Goal: Task Accomplishment & Management: Manage account settings

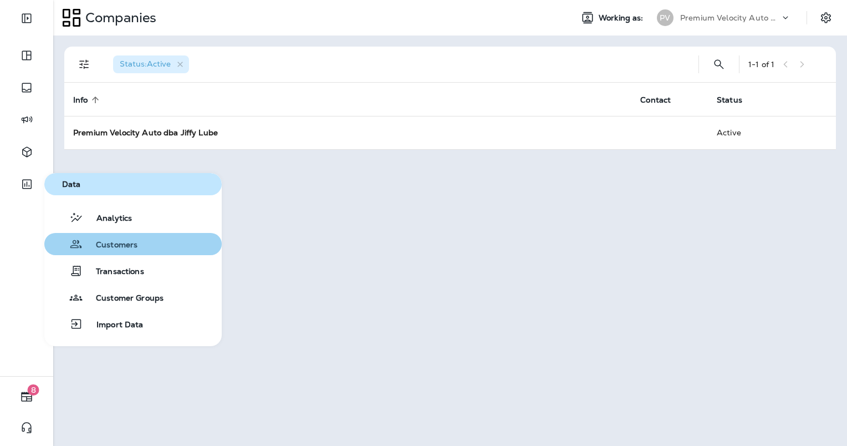
click at [121, 247] on span "Customers" at bounding box center [110, 245] width 55 height 11
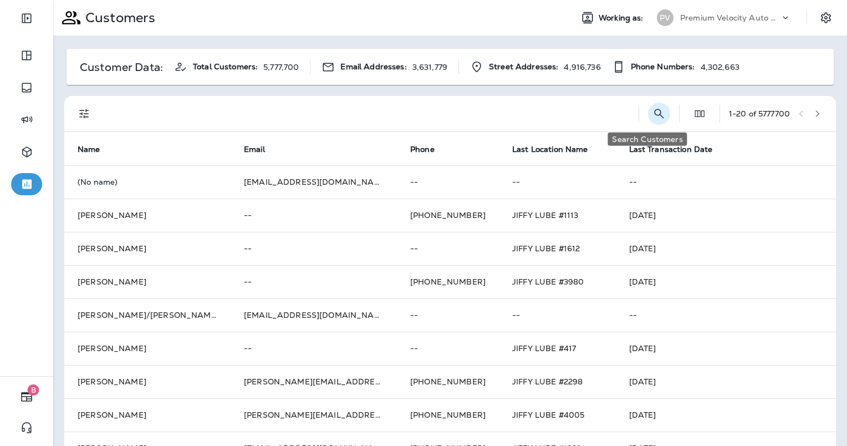
click at [652, 118] on icon "Search Customers" at bounding box center [658, 113] width 13 height 13
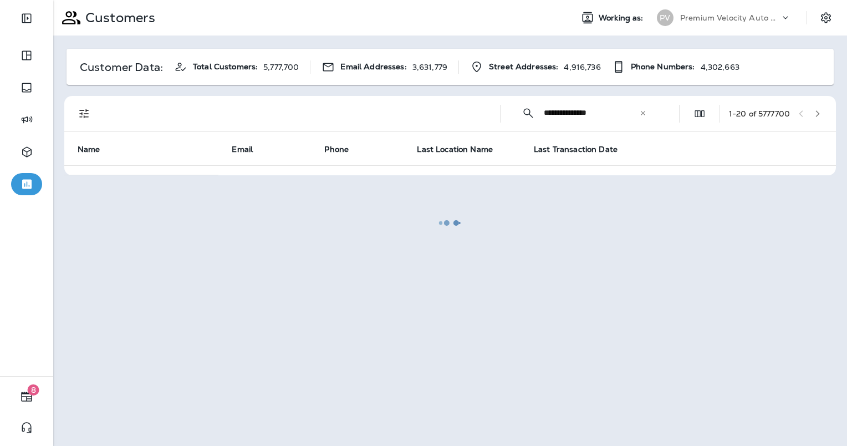
type input "**********"
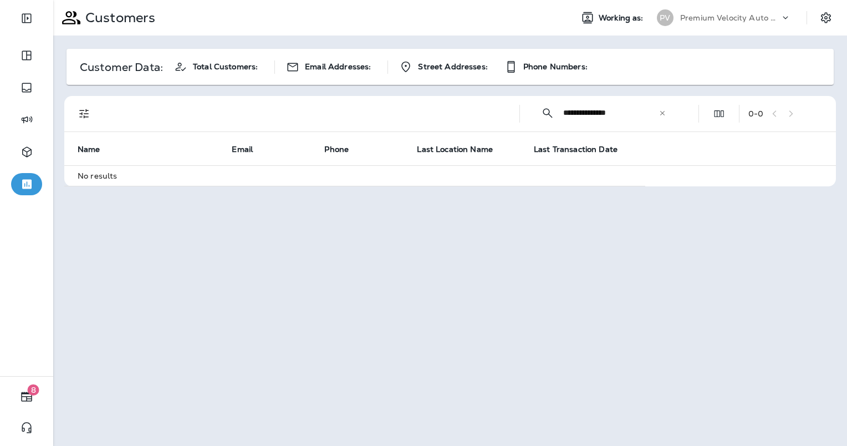
drag, startPoint x: 621, startPoint y: 116, endPoint x: 519, endPoint y: 120, distance: 102.1
click at [519, 120] on div "**********" at bounding box center [452, 113] width 758 height 35
type input "******"
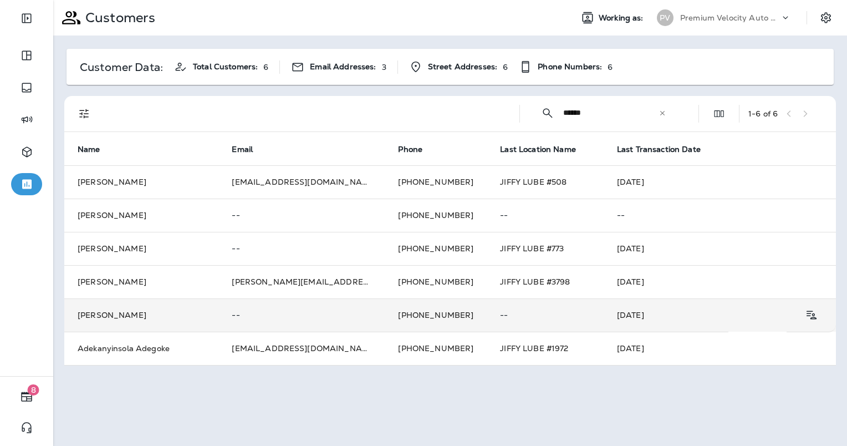
click at [176, 312] on td "[PERSON_NAME]" at bounding box center [141, 314] width 154 height 33
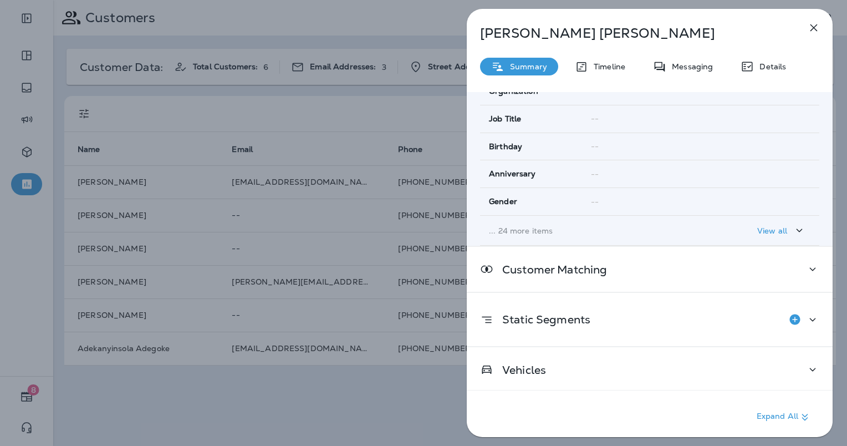
scroll to position [175, 0]
click at [759, 73] on div "Details" at bounding box center [763, 67] width 68 height 18
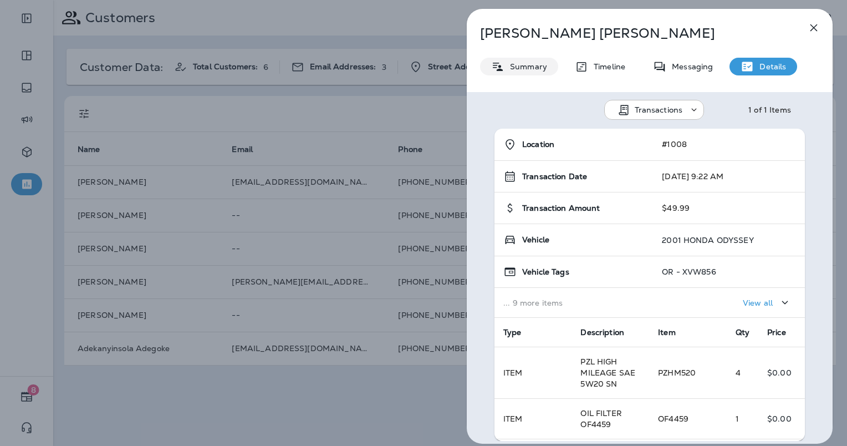
click at [513, 73] on div "Summary" at bounding box center [519, 67] width 78 height 18
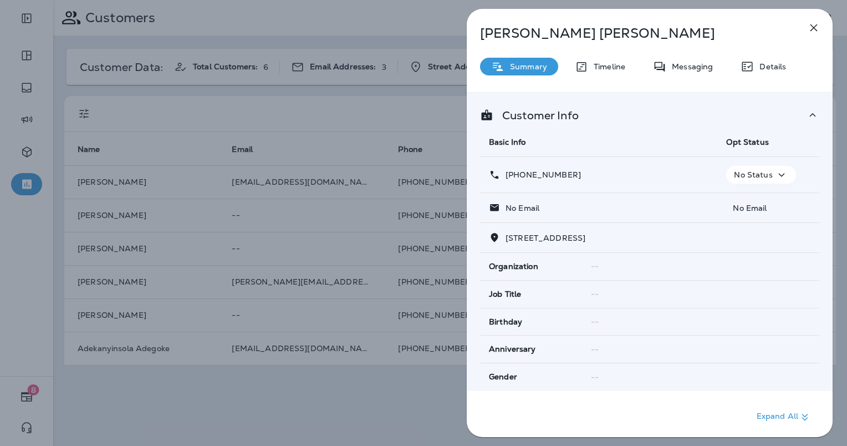
click at [731, 168] on div "No Status" at bounding box center [761, 175] width 60 height 14
click at [691, 140] on th "Basic Info" at bounding box center [598, 141] width 237 height 29
click at [758, 140] on span "Opt Status" at bounding box center [747, 142] width 42 height 10
click at [806, 118] on icon at bounding box center [812, 115] width 13 height 14
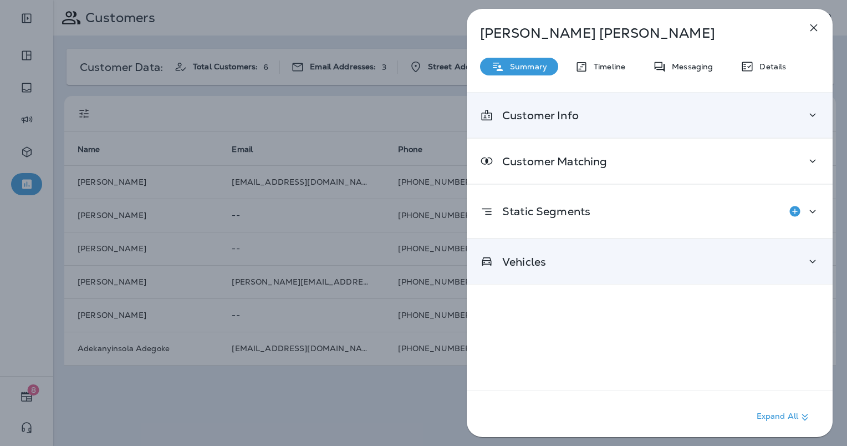
click at [808, 259] on icon at bounding box center [812, 261] width 13 height 14
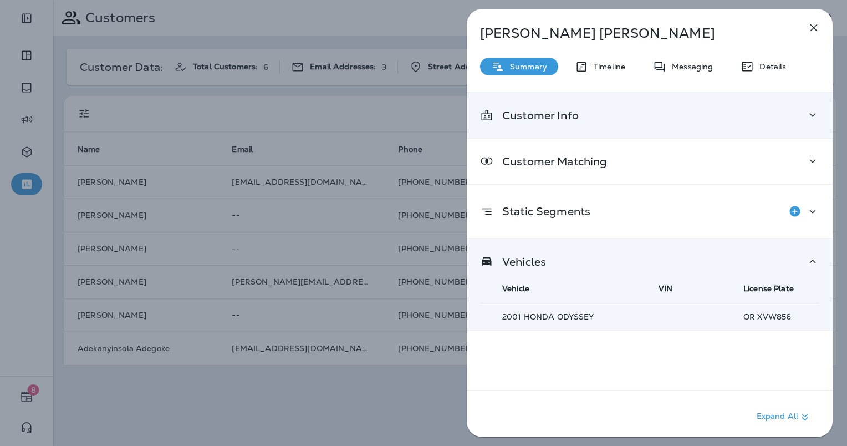
click at [808, 259] on icon at bounding box center [812, 261] width 13 height 14
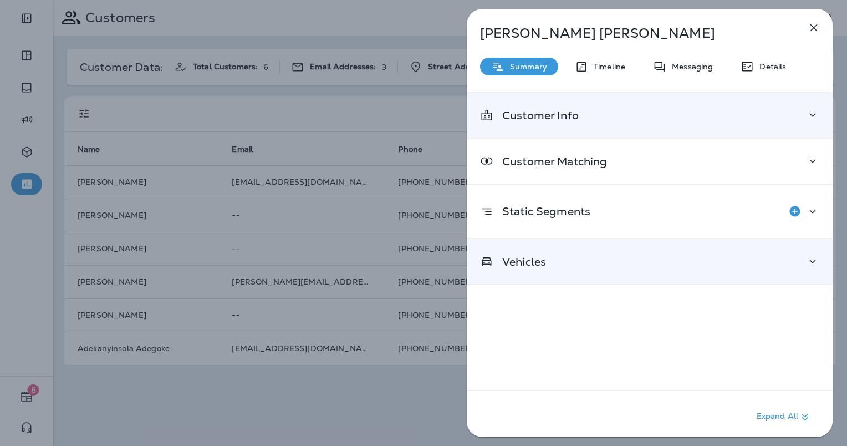
click at [806, 113] on icon at bounding box center [812, 115] width 13 height 14
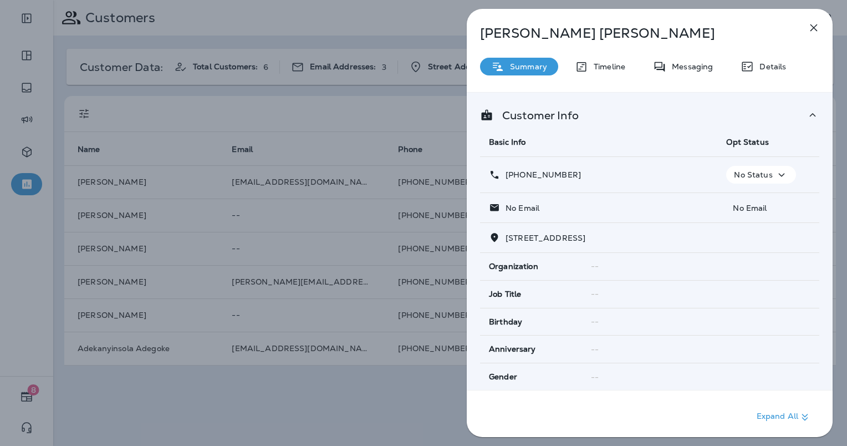
click at [778, 173] on icon "button" at bounding box center [781, 175] width 13 height 14
click at [759, 196] on p "Opt out" at bounding box center [753, 200] width 30 height 9
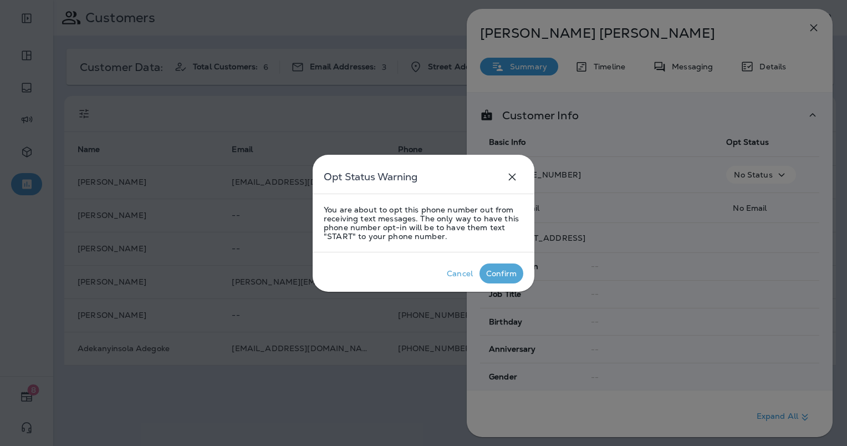
click at [512, 269] on div "Confirm" at bounding box center [501, 273] width 30 height 9
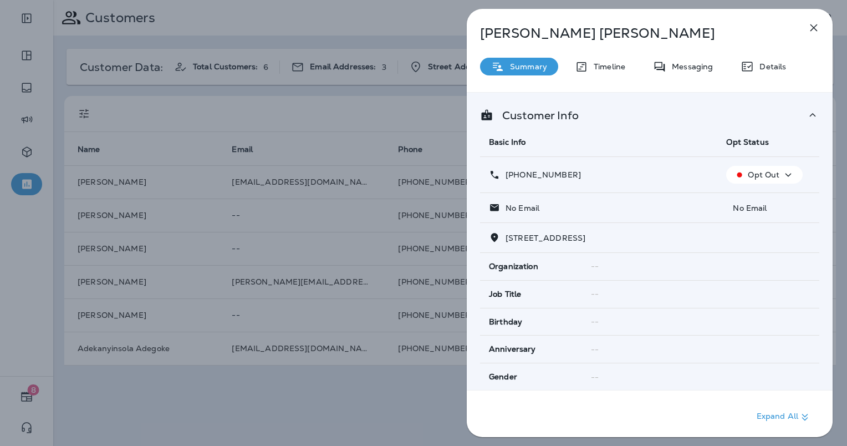
click at [144, 228] on div "[PERSON_NAME] Summary Timeline Messaging Details Customer Info Basic Info Opt S…" at bounding box center [423, 223] width 847 height 446
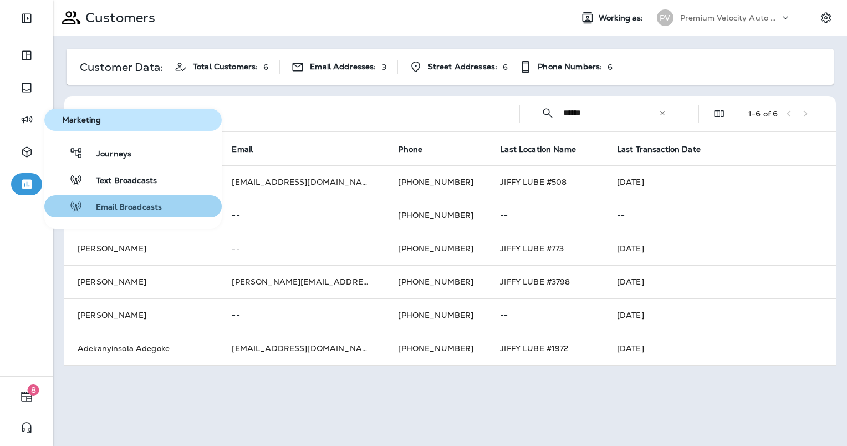
click at [129, 209] on span "Email Broadcasts" at bounding box center [122, 207] width 79 height 11
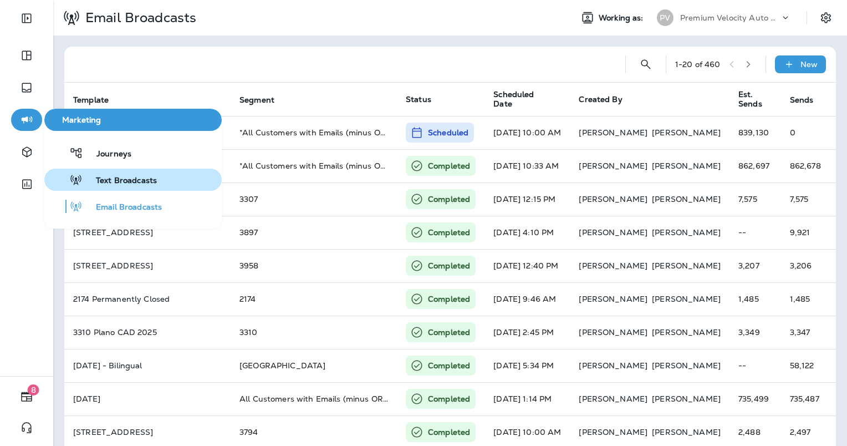
click at [115, 178] on span "Text Broadcasts" at bounding box center [120, 181] width 74 height 11
